Goal: Information Seeking & Learning: Understand process/instructions

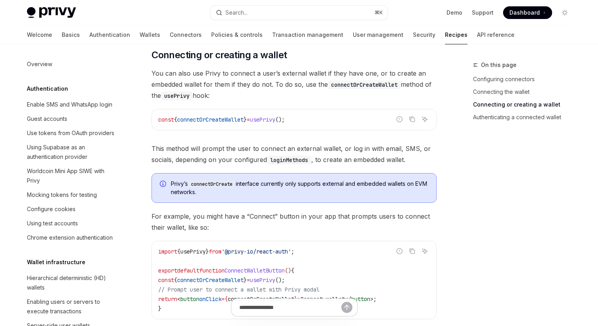
scroll to position [240, 0]
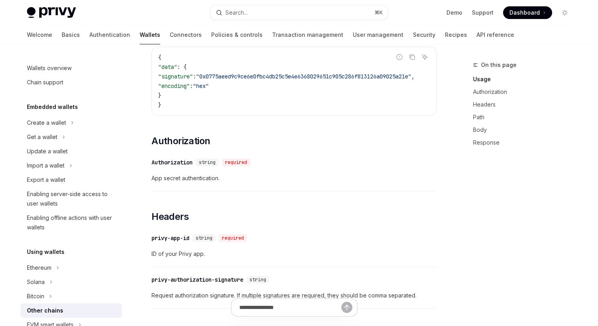
scroll to position [393, 0]
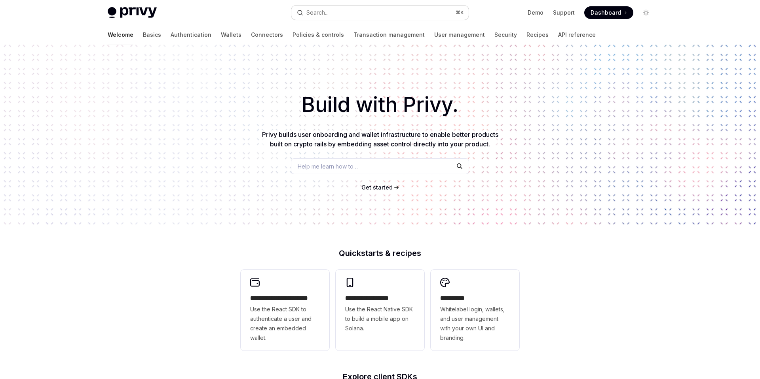
click at [334, 13] on button "Search... ⌘ K" at bounding box center [379, 13] width 177 height 14
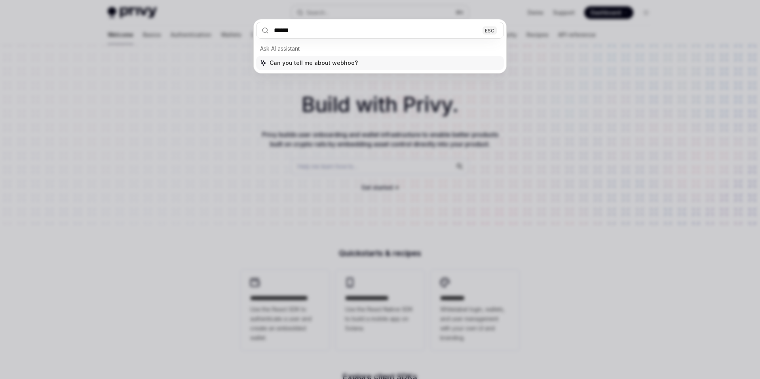
type input "*******"
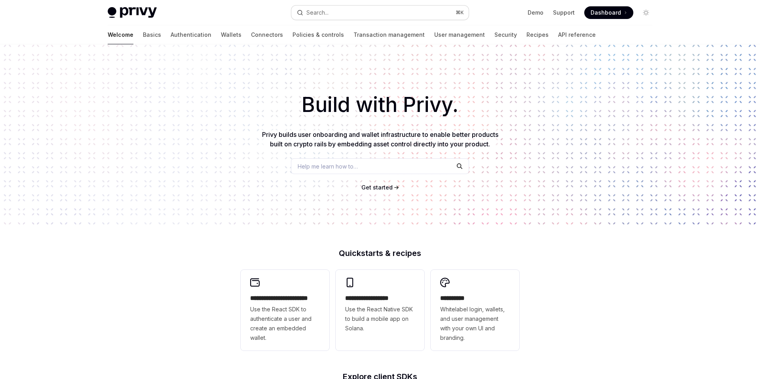
scroll to position [44, 0]
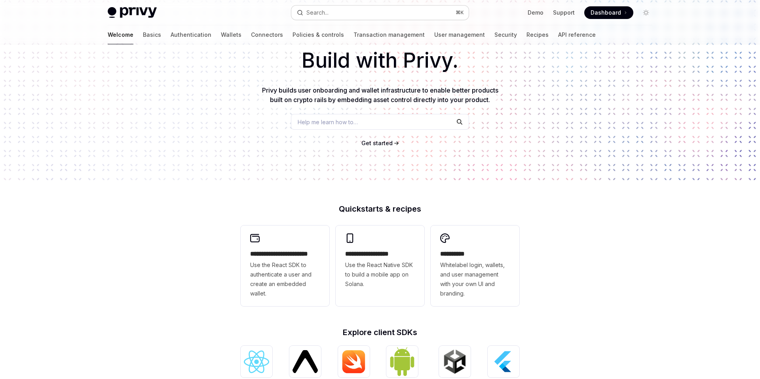
type textarea "*"
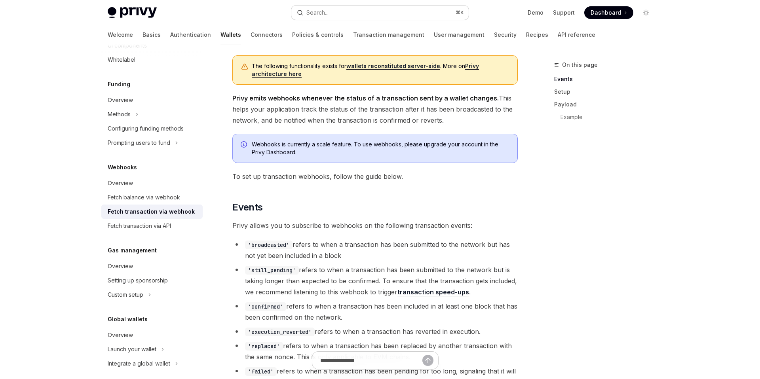
click at [333, 13] on button "Search... ⌘ K" at bounding box center [379, 13] width 177 height 14
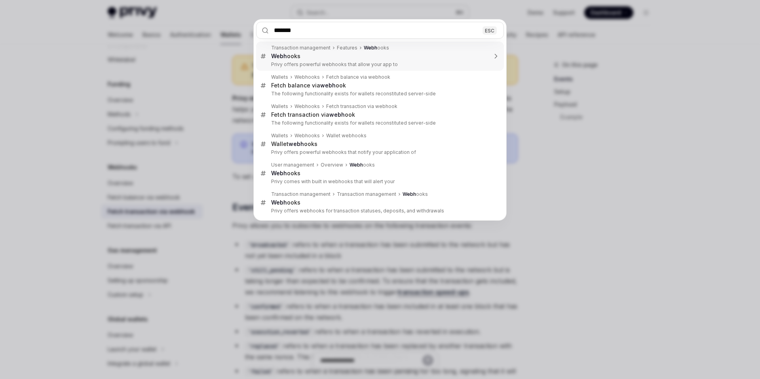
type input "********"
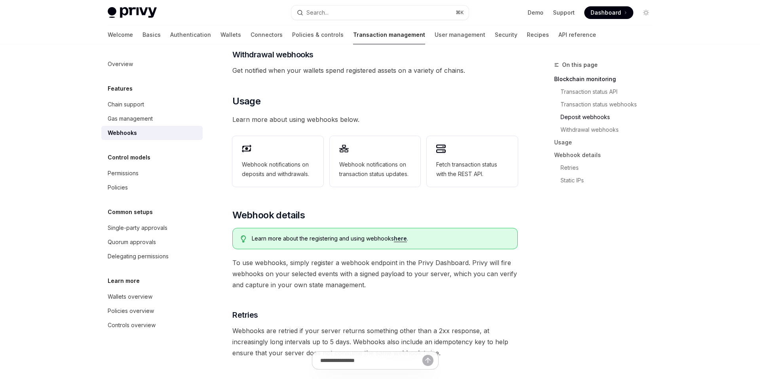
scroll to position [364, 0]
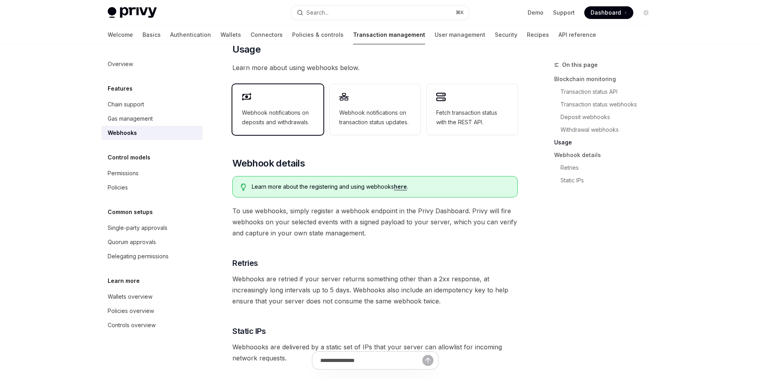
click at [288, 116] on span "Webhook notifications on deposits and withdrawals." at bounding box center [278, 117] width 72 height 19
type textarea "*"
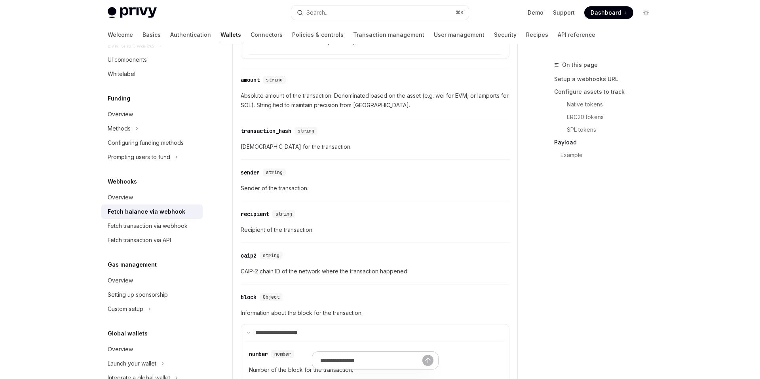
scroll to position [1036, 0]
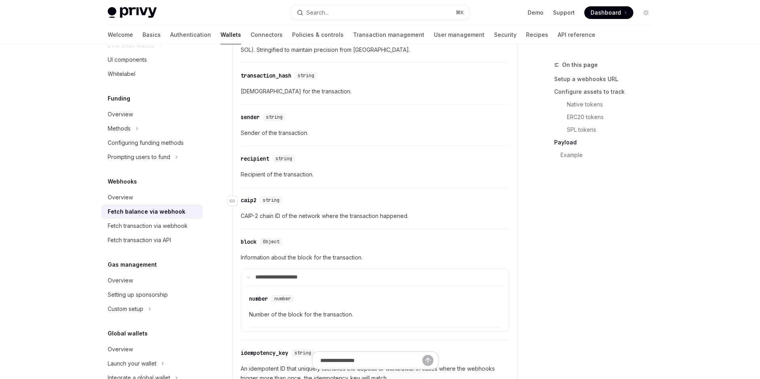
click at [247, 199] on div "caip2" at bounding box center [249, 200] width 16 height 8
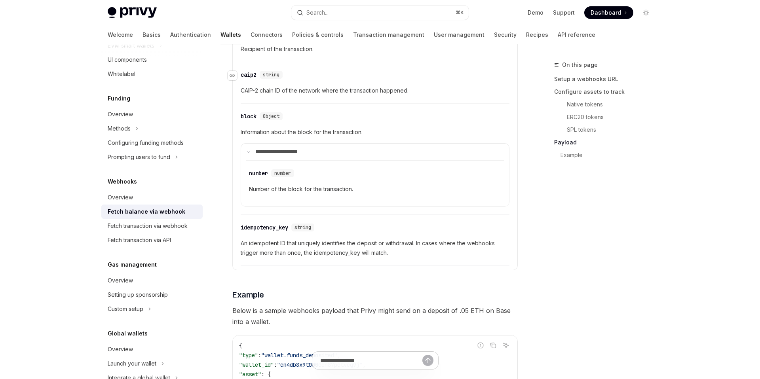
scroll to position [1179, 0]
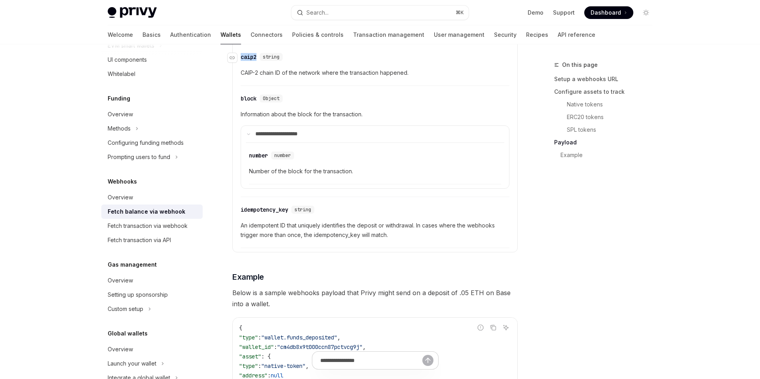
drag, startPoint x: 257, startPoint y: 55, endPoint x: 241, endPoint y: 56, distance: 15.9
click at [241, 56] on div "​ caip2 string" at bounding box center [263, 57] width 45 height 8
copy div "caip2"
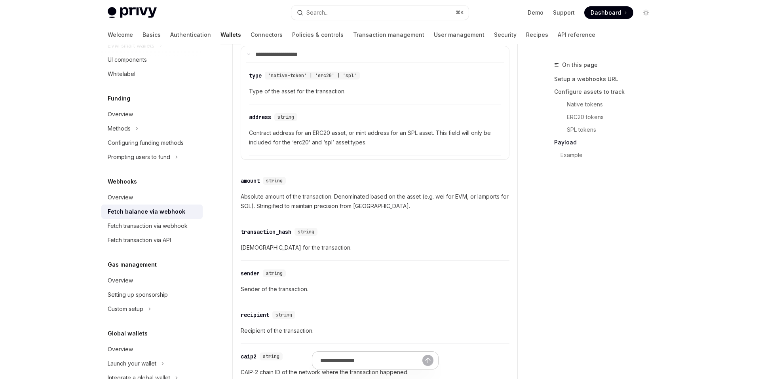
scroll to position [769, 0]
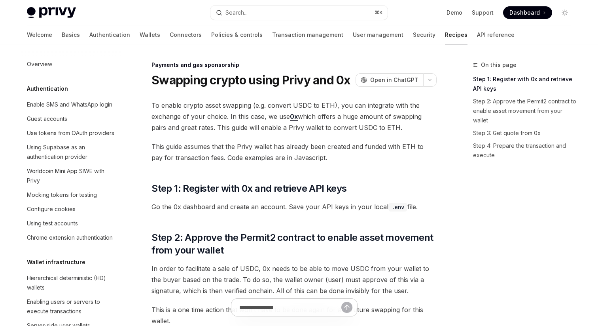
scroll to position [629, 0]
